Goal: Use online tool/utility: Utilize a website feature to perform a specific function

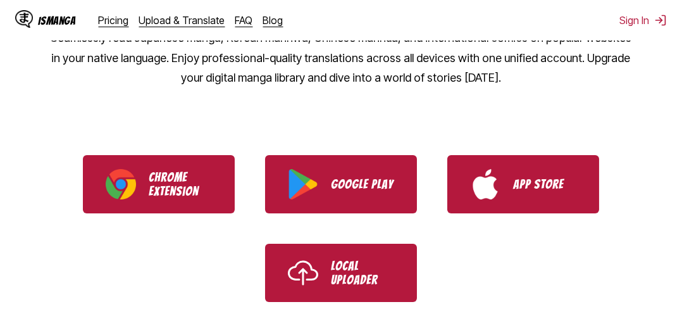
scroll to position [211, 0]
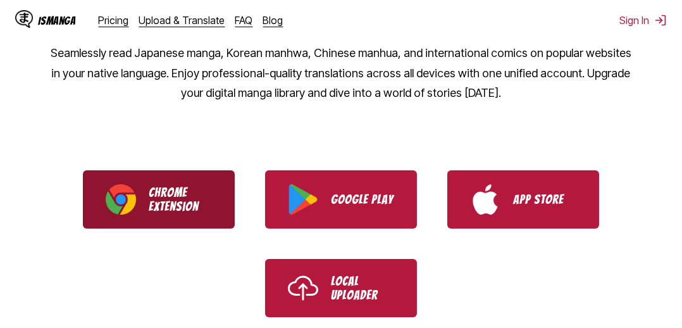
drag, startPoint x: 0, startPoint y: 0, endPoint x: 146, endPoint y: 195, distance: 243.7
click at [146, 195] on link "Chrome Extension" at bounding box center [159, 199] width 152 height 58
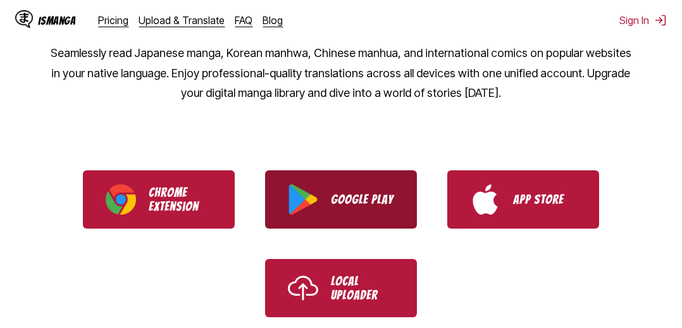
click at [374, 198] on p "Google Play" at bounding box center [362, 199] width 63 height 14
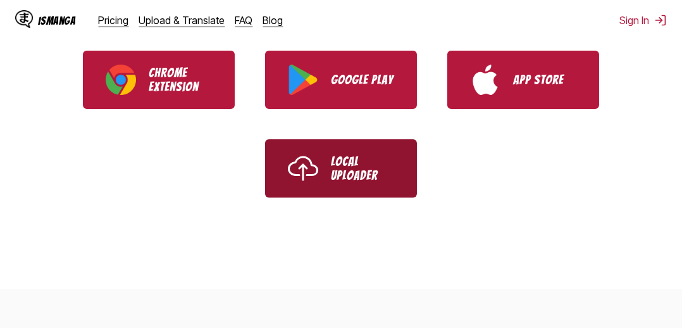
scroll to position [351, 0]
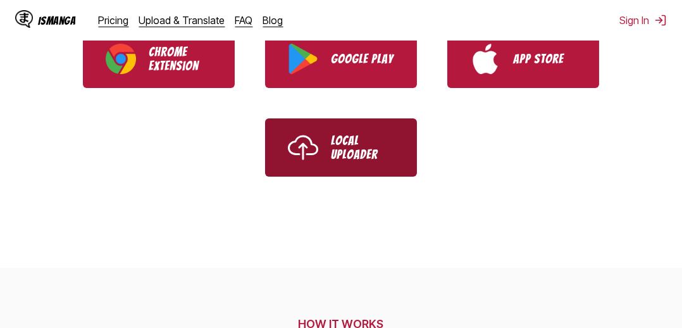
click at [341, 160] on link "Local Uploader" at bounding box center [341, 147] width 152 height 58
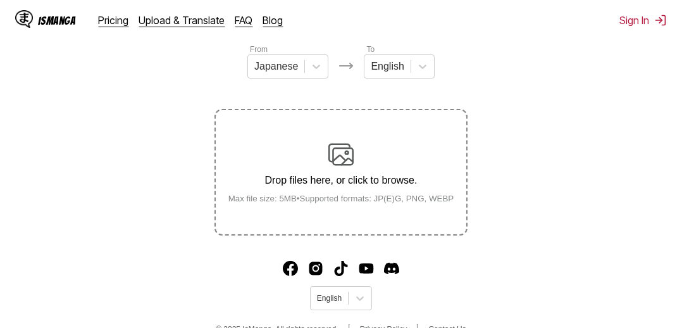
scroll to position [186, 0]
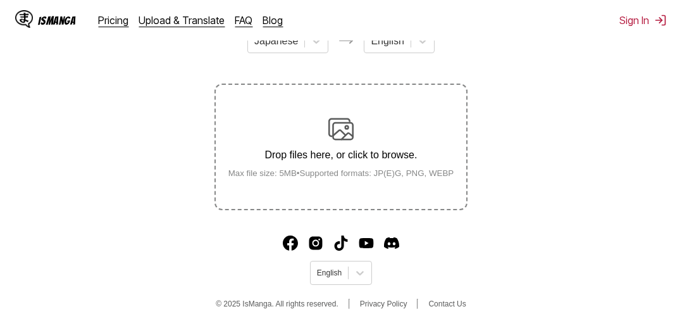
click at [329, 161] on p "Drop files here, or click to browse." at bounding box center [341, 154] width 246 height 11
click at [0, 0] on input "Drop files here, or click to browse. Max file size: 5MB • Supported formats: JP…" at bounding box center [0, 0] width 0 height 0
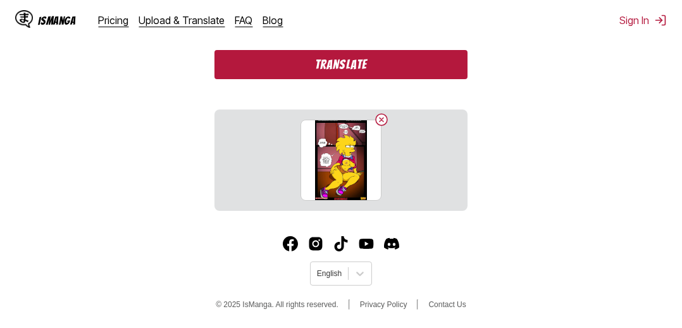
scroll to position [376, 0]
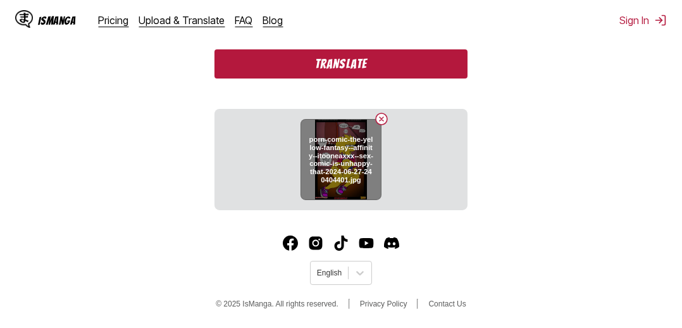
click at [353, 184] on h6 "porn-comic-the-yellow-fantasy--affinity--itooneaxxx--sex-comic-is-unhappy-that-…" at bounding box center [341, 159] width 65 height 49
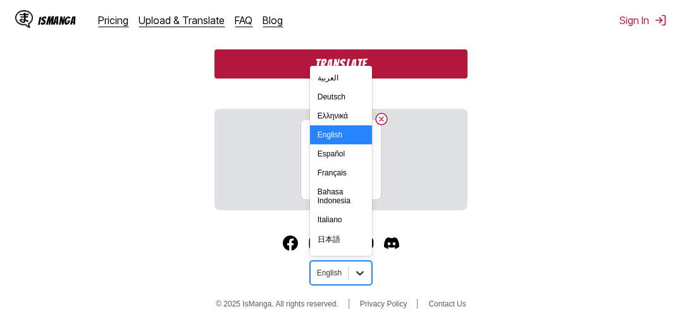
click at [355, 272] on icon at bounding box center [360, 273] width 13 height 13
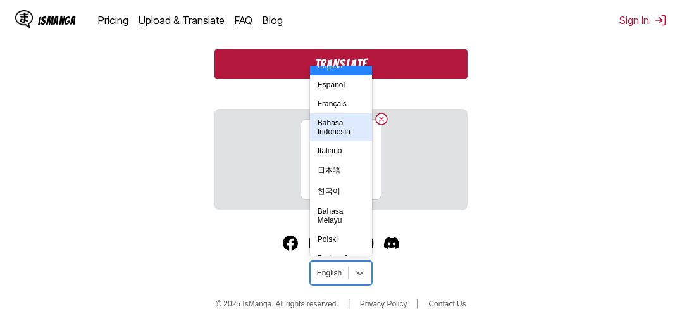
scroll to position [70, 0]
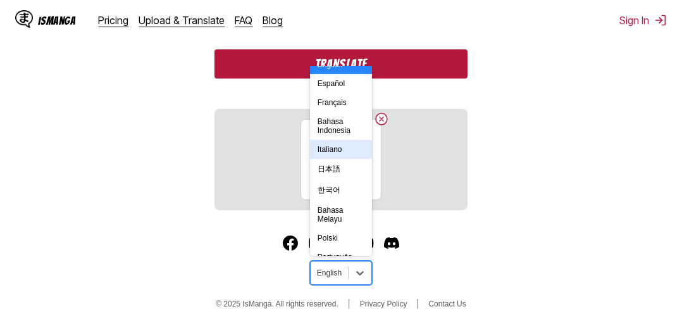
click at [335, 159] on div "Italiano" at bounding box center [341, 149] width 62 height 19
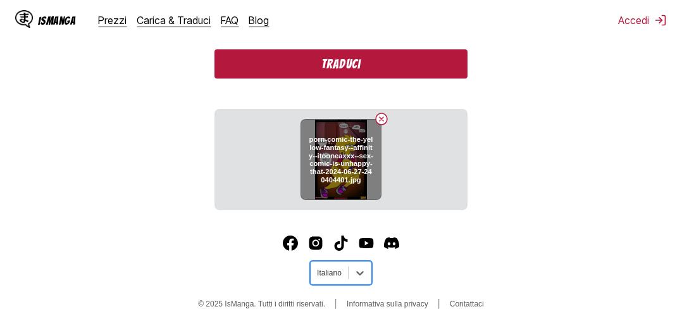
click at [355, 167] on h6 "porn-comic-the-yellow-fantasy--affinity--itooneaxxx--sex-comic-is-unhappy-that-…" at bounding box center [341, 159] width 65 height 49
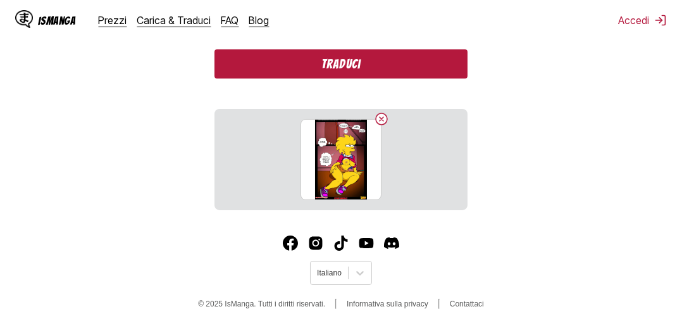
click at [362, 68] on button "Traduci" at bounding box center [341, 63] width 253 height 29
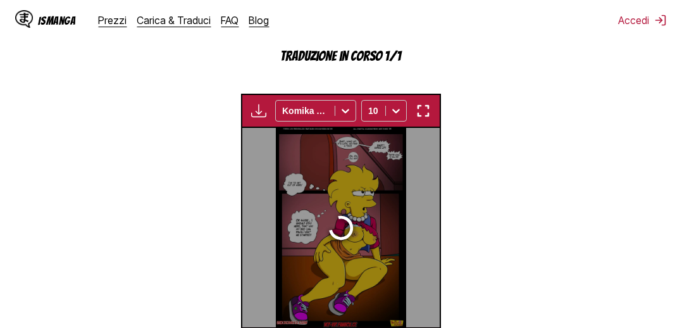
scroll to position [441, 0]
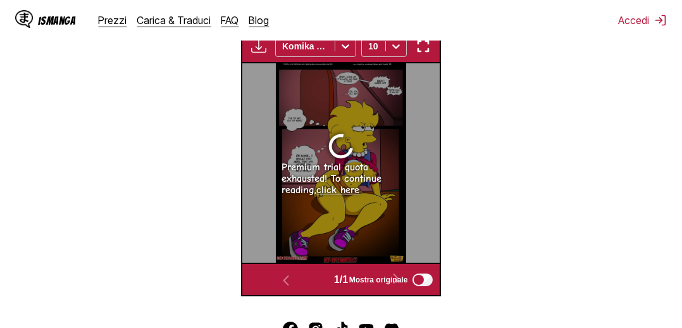
click at [418, 47] on img "button" at bounding box center [423, 46] width 15 height 15
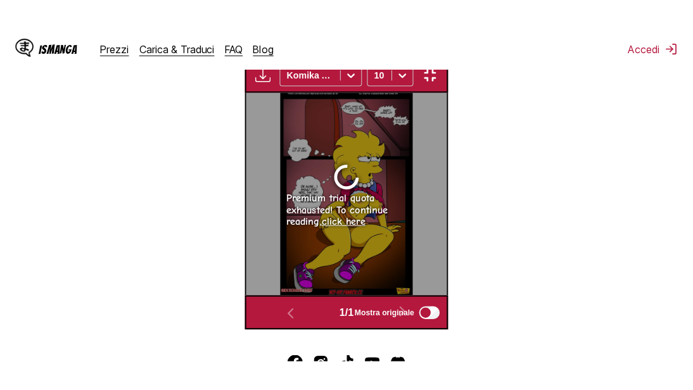
scroll to position [169, 0]
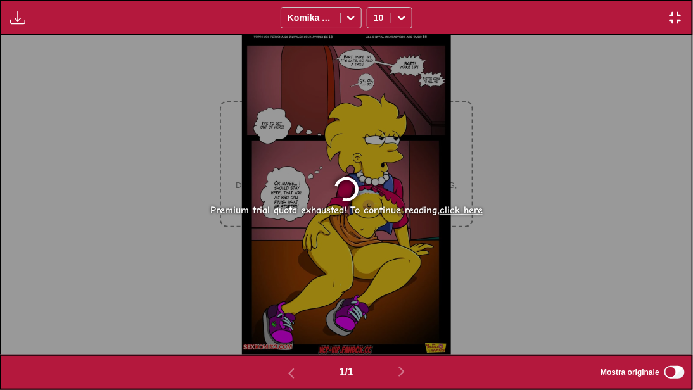
click at [456, 209] on link "click here" at bounding box center [460, 209] width 43 height 11
